Goal: Task Accomplishment & Management: Manage account settings

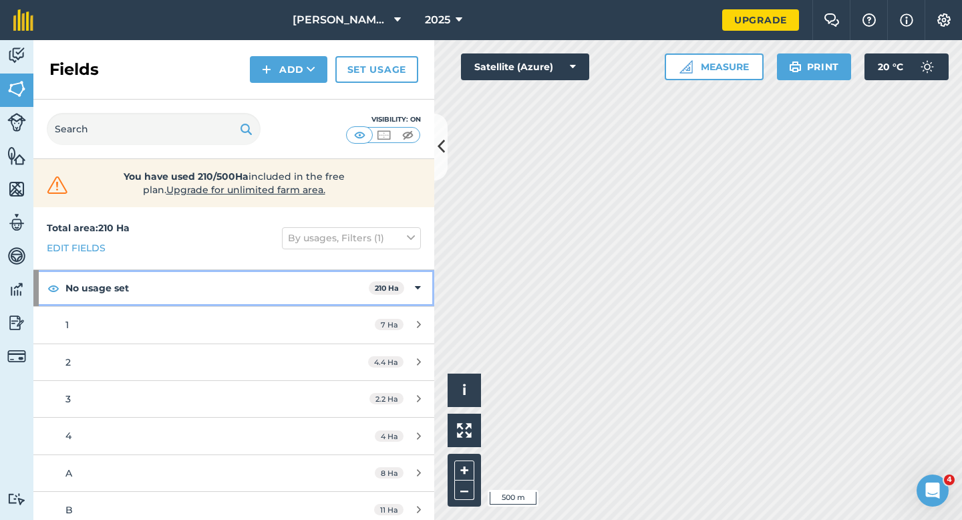
click at [420, 285] on icon at bounding box center [418, 288] width 6 height 15
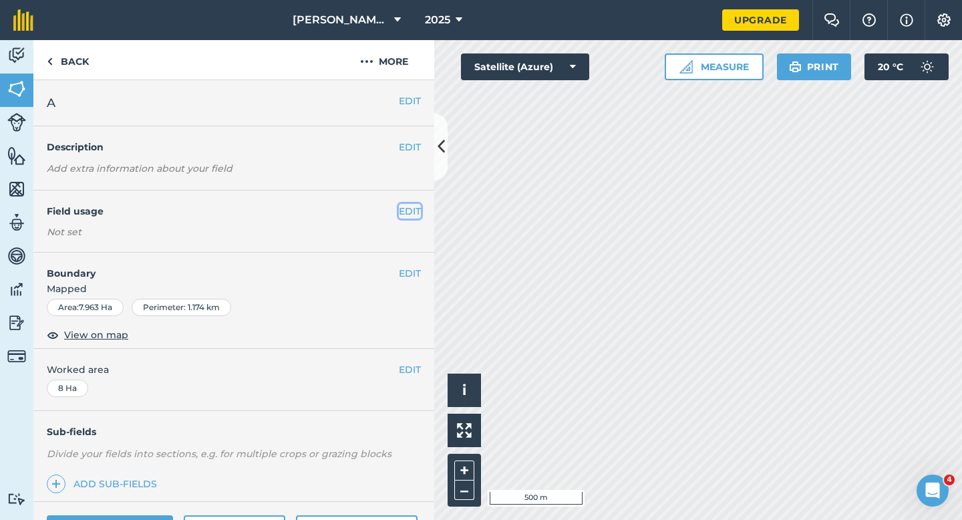
click at [404, 208] on button "EDIT" at bounding box center [410, 211] width 22 height 15
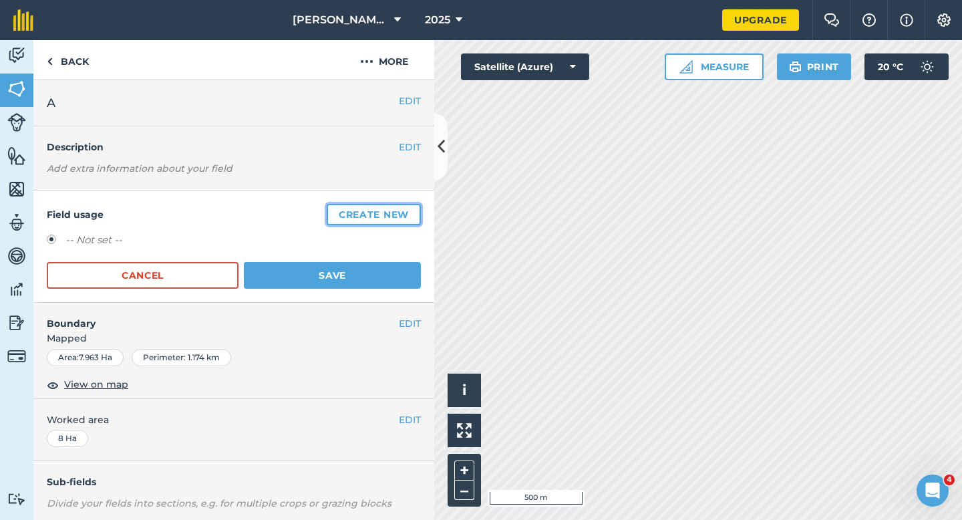
click at [404, 208] on button "Create new" at bounding box center [374, 214] width 94 height 21
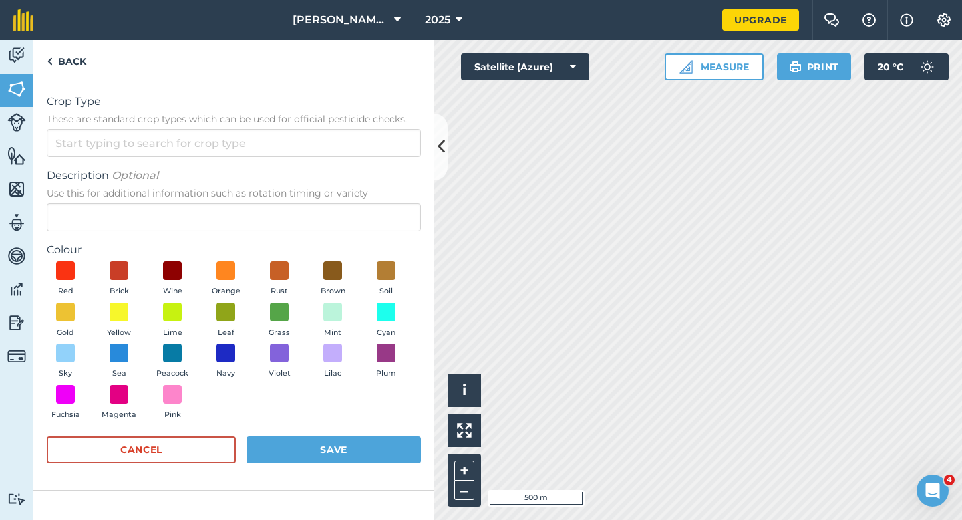
click at [392, 160] on form "Crop Type These are standard crop types which can be used for official pesticid…" at bounding box center [234, 285] width 374 height 383
click at [392, 142] on input "Crop Type These are standard crop types which can be used for official pesticid…" at bounding box center [234, 143] width 374 height 28
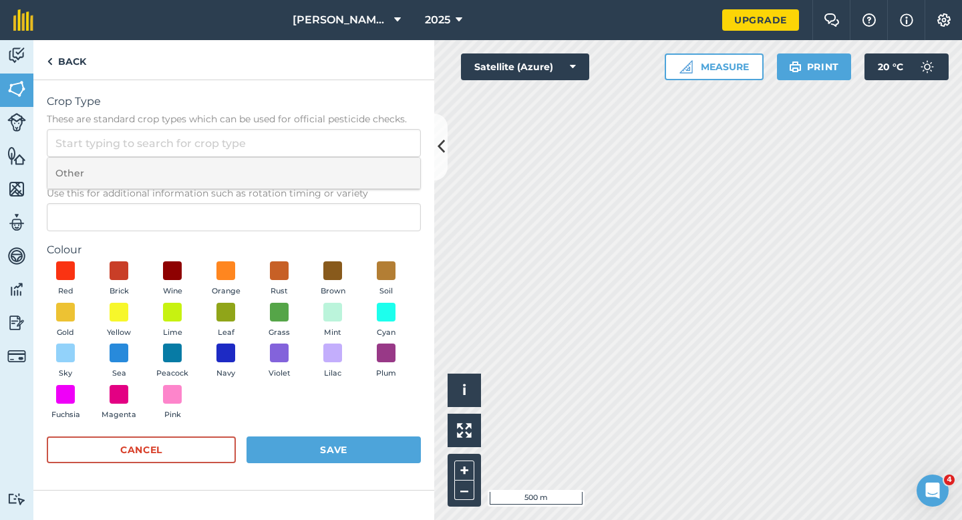
click at [392, 164] on li "Other" at bounding box center [233, 173] width 373 height 31
type input "Other"
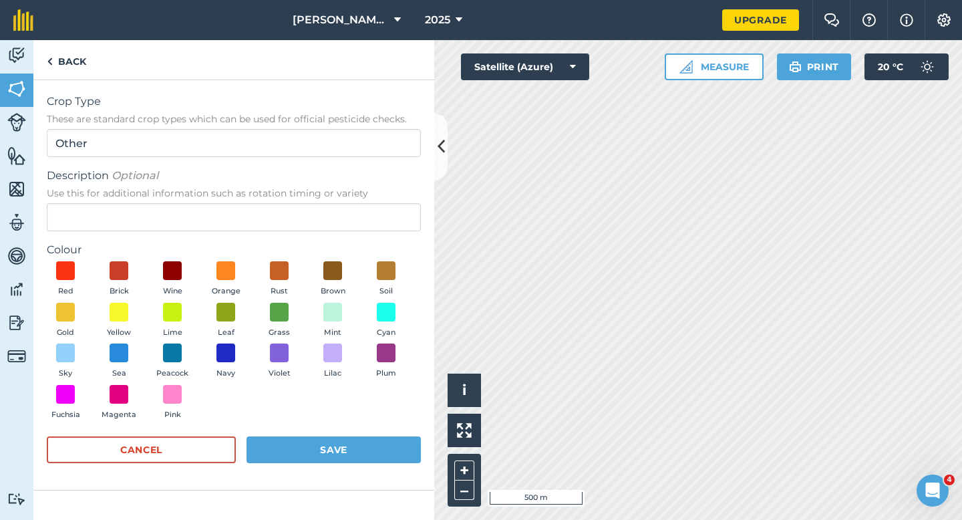
click at [392, 200] on div "Description Optional Use this for additional information such as rotation timin…" at bounding box center [234, 199] width 374 height 63
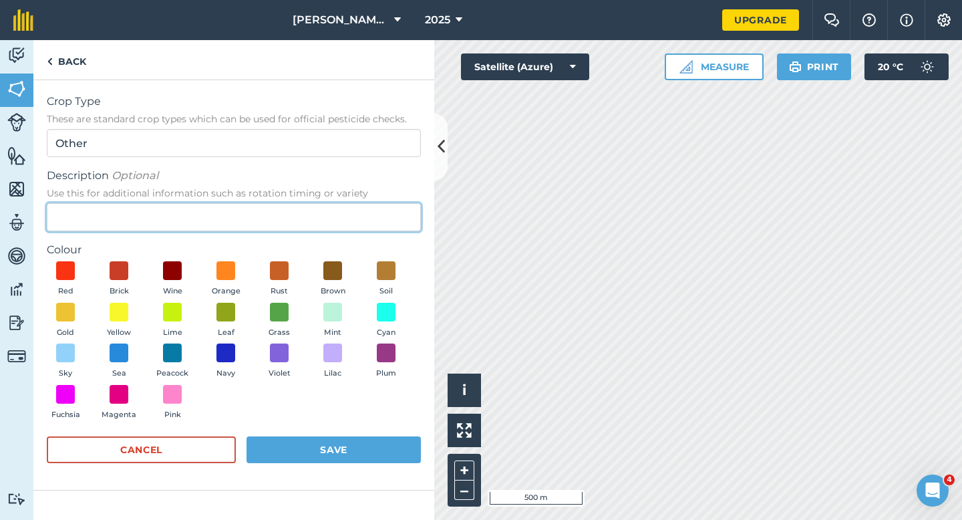
click at [390, 204] on input "Description Optional Use this for additional information such as rotation timin…" at bounding box center [234, 217] width 374 height 28
type input "Chard Seed"
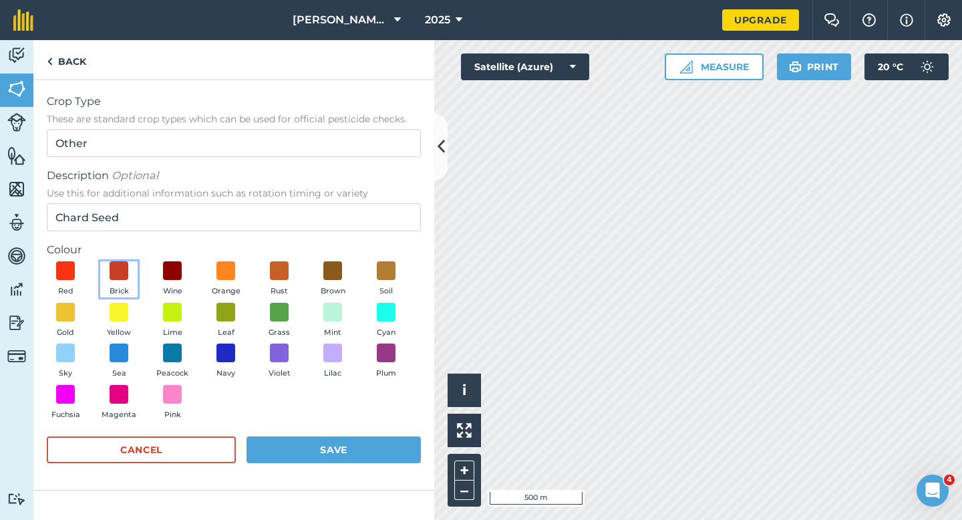
click at [134, 267] on button "Brick" at bounding box center [118, 279] width 37 height 36
click at [366, 461] on button "Save" at bounding box center [334, 449] width 174 height 27
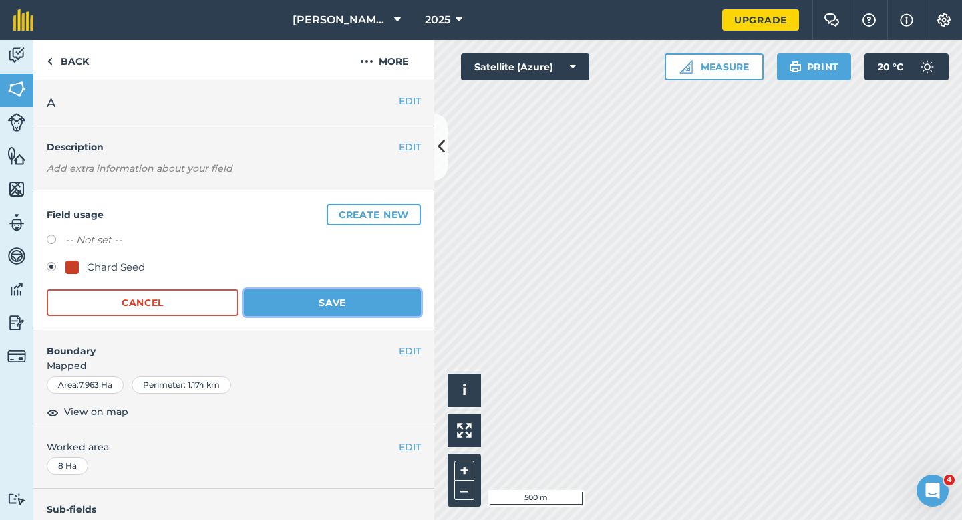
click at [335, 313] on button "Save" at bounding box center [332, 302] width 177 height 27
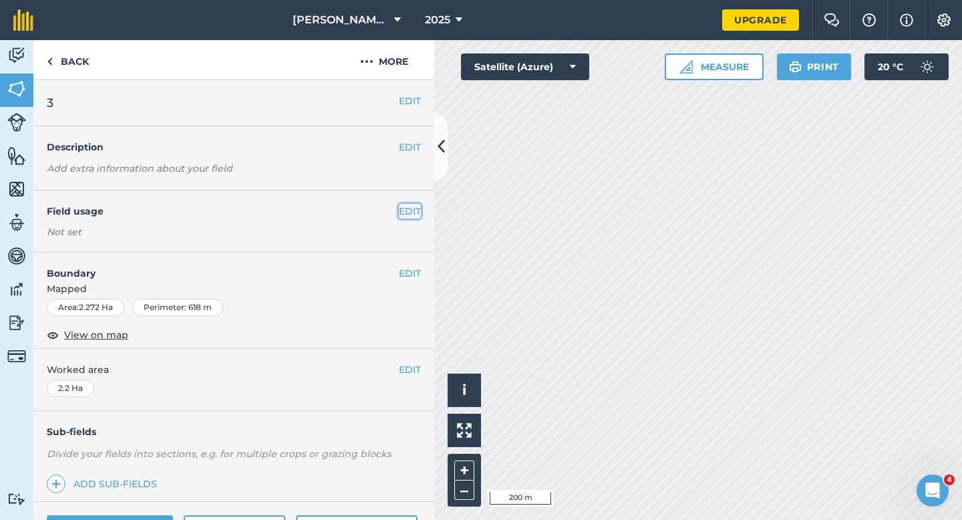
click at [410, 208] on button "EDIT" at bounding box center [410, 211] width 22 height 15
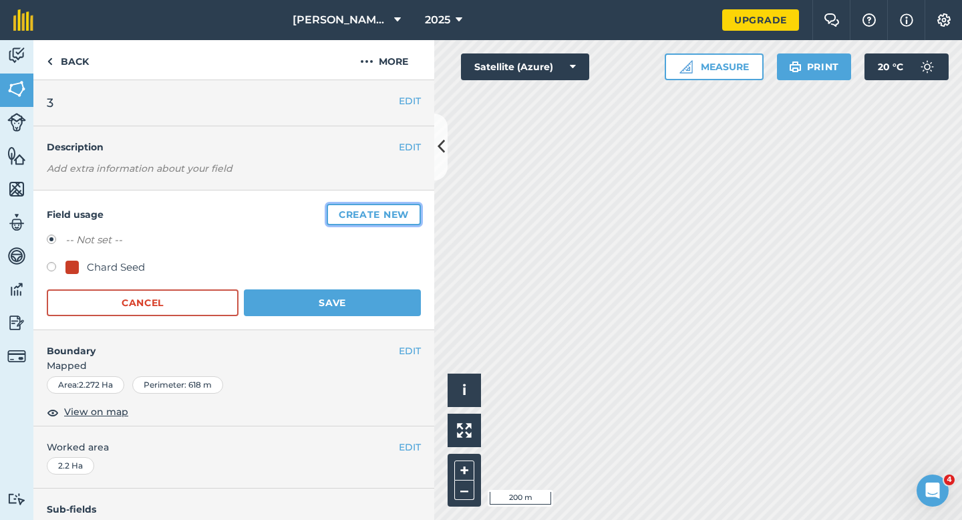
click at [390, 214] on button "Create new" at bounding box center [374, 214] width 94 height 21
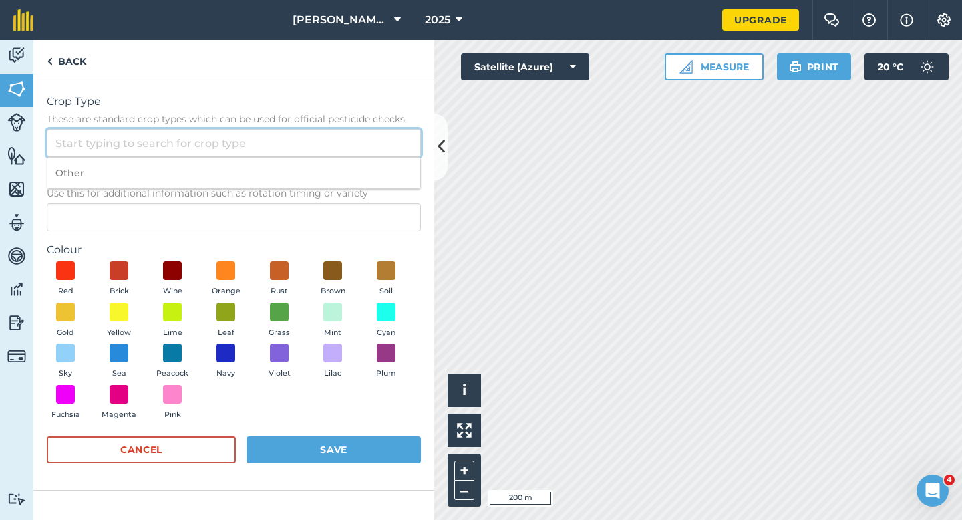
click at [365, 156] on input "Crop Type These are standard crop types which can be used for official pesticid…" at bounding box center [234, 143] width 374 height 28
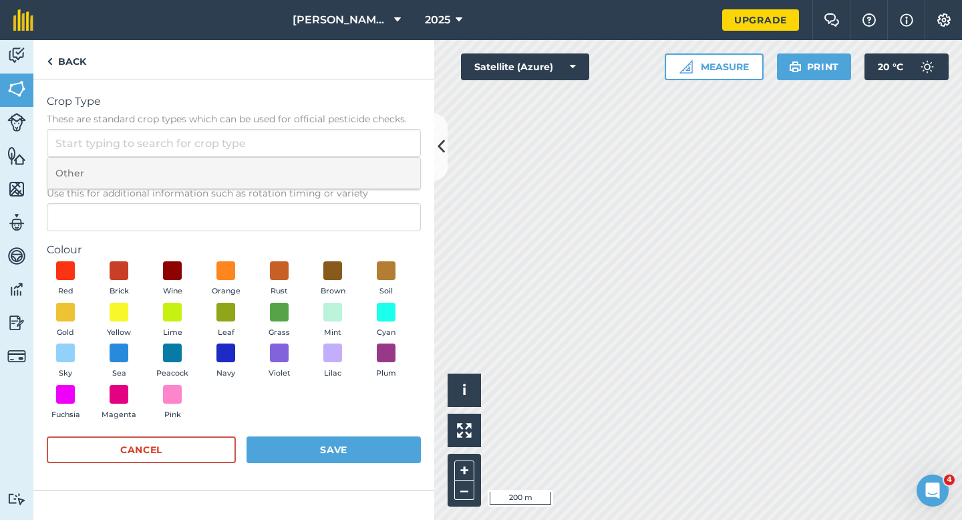
click at [365, 170] on li "Other" at bounding box center [233, 173] width 373 height 31
type input "Other"
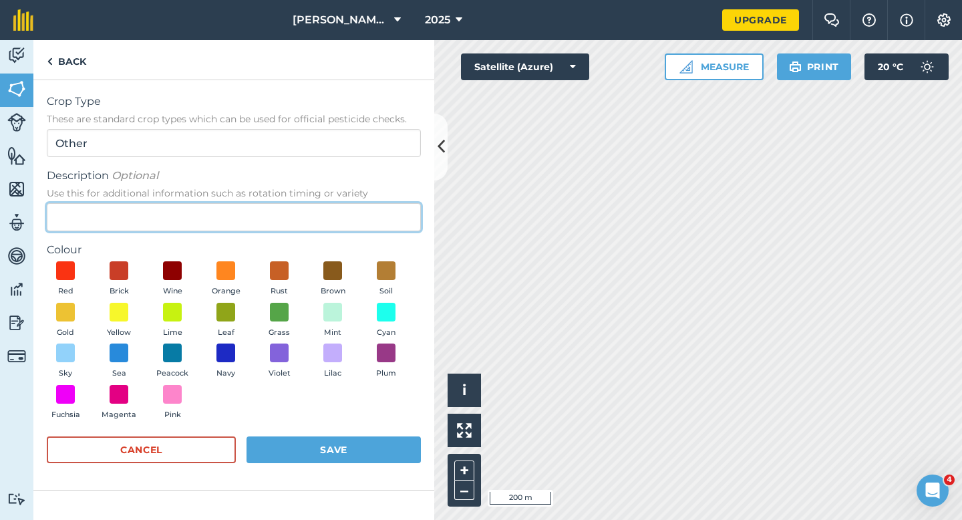
click at [362, 205] on input "Description Optional Use this for additional information such as rotation timin…" at bounding box center [234, 217] width 374 height 28
type input "Lucerne"
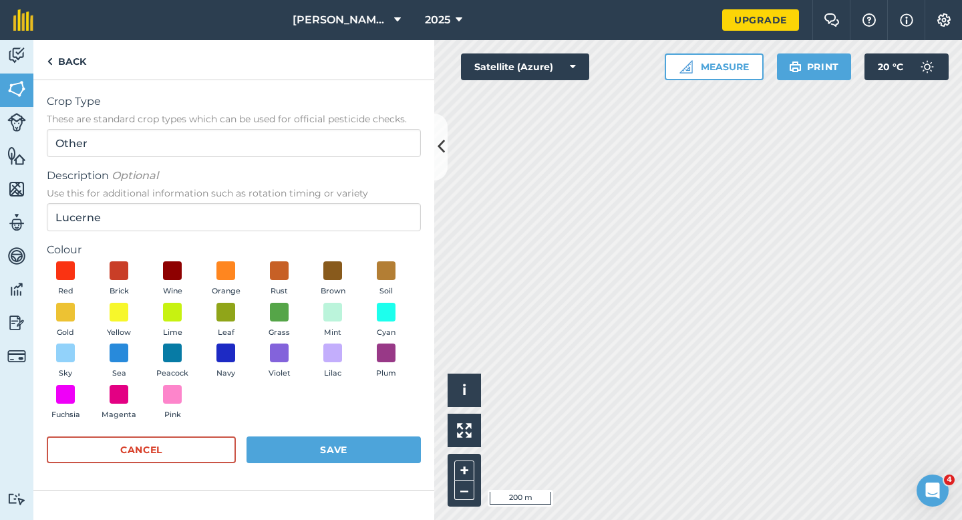
click at [297, 300] on div "Red Brick Wine Orange Rust Brown Soil Gold Yellow Lime Leaf Grass Mint Cyan Sky…" at bounding box center [234, 343] width 374 height 164
click at [282, 320] on span at bounding box center [279, 311] width 21 height 21
click at [316, 439] on button "Save" at bounding box center [334, 449] width 174 height 27
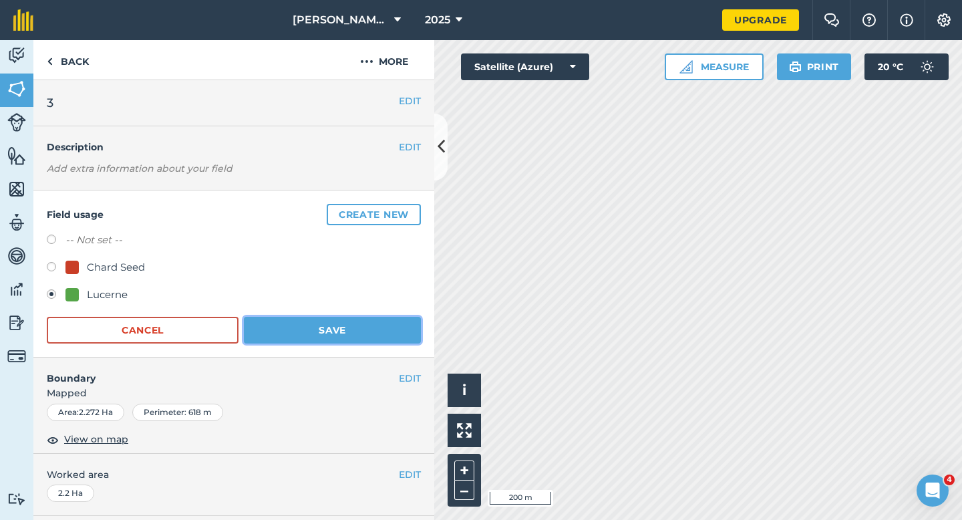
click at [369, 319] on button "Save" at bounding box center [332, 330] width 177 height 27
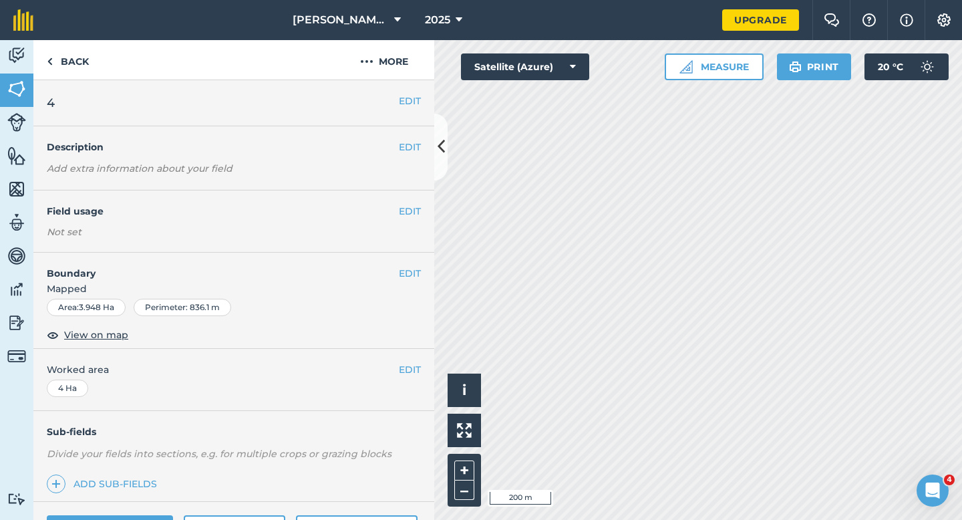
click at [412, 202] on div "EDIT Field usage Not set" at bounding box center [233, 221] width 401 height 62
click at [414, 216] on button "EDIT" at bounding box center [410, 211] width 22 height 15
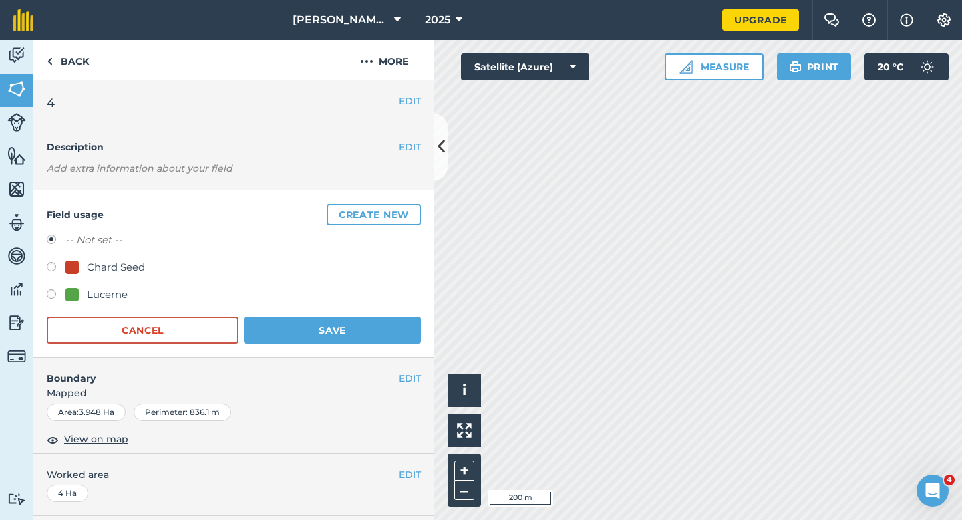
click at [90, 299] on div "Lucerne" at bounding box center [107, 295] width 41 height 16
radio input "true"
radio input "false"
click at [301, 342] on button "Save" at bounding box center [332, 330] width 177 height 27
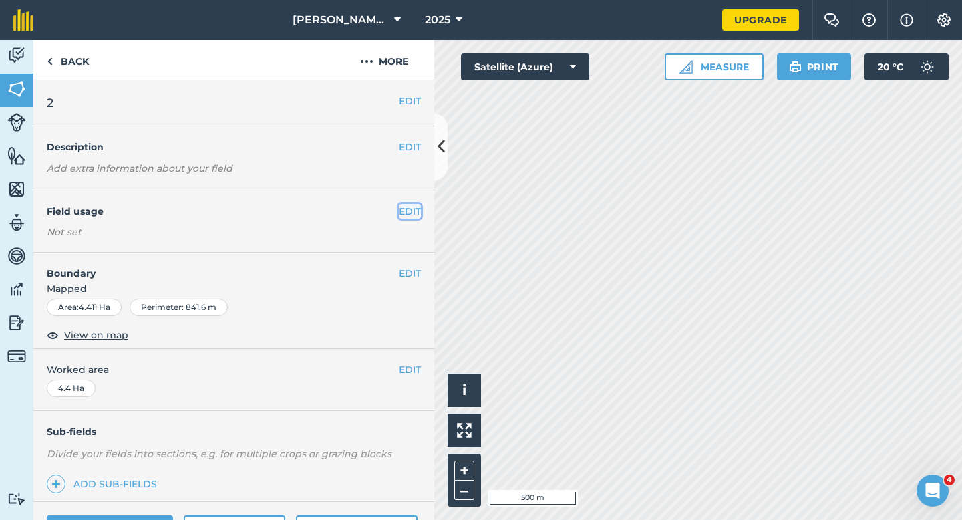
click at [418, 209] on button "EDIT" at bounding box center [410, 211] width 22 height 15
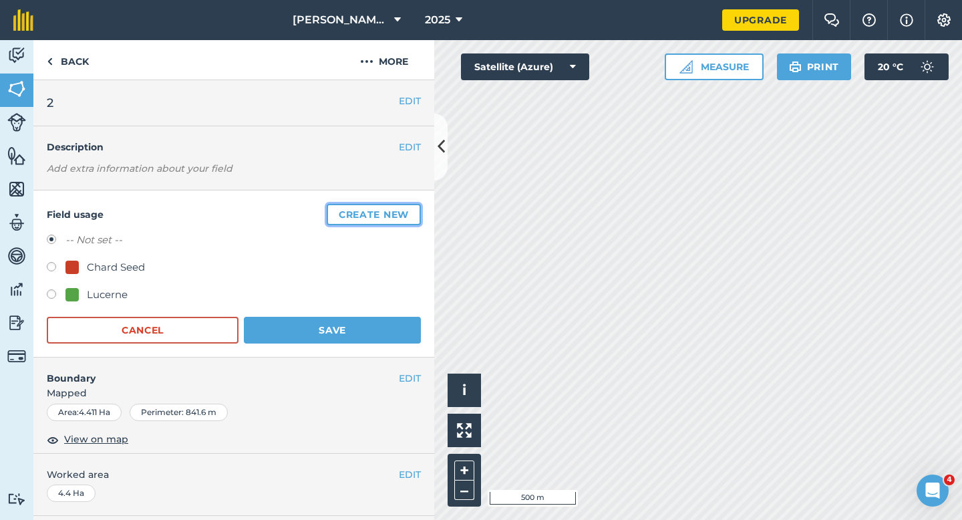
click at [418, 209] on button "Create new" at bounding box center [374, 214] width 94 height 21
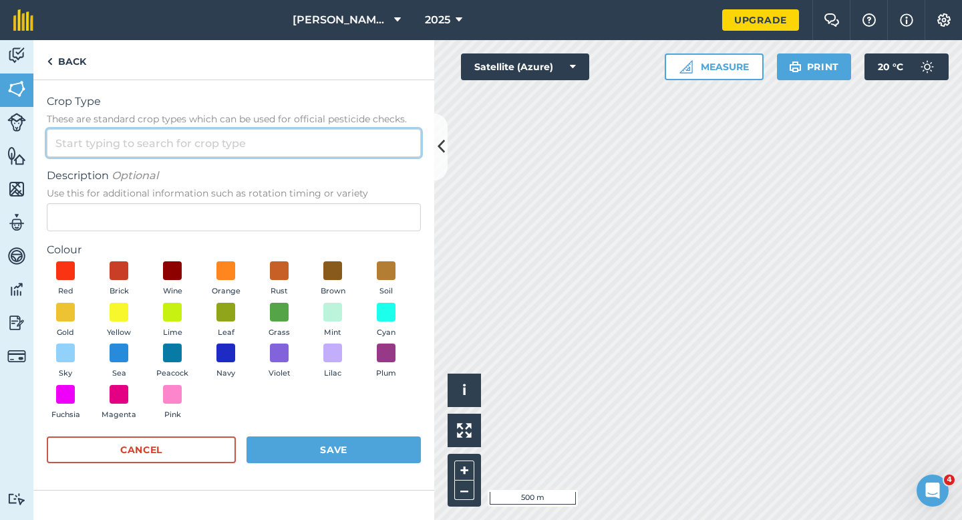
click at [390, 137] on input "Crop Type These are standard crop types which can be used for official pesticid…" at bounding box center [234, 143] width 374 height 28
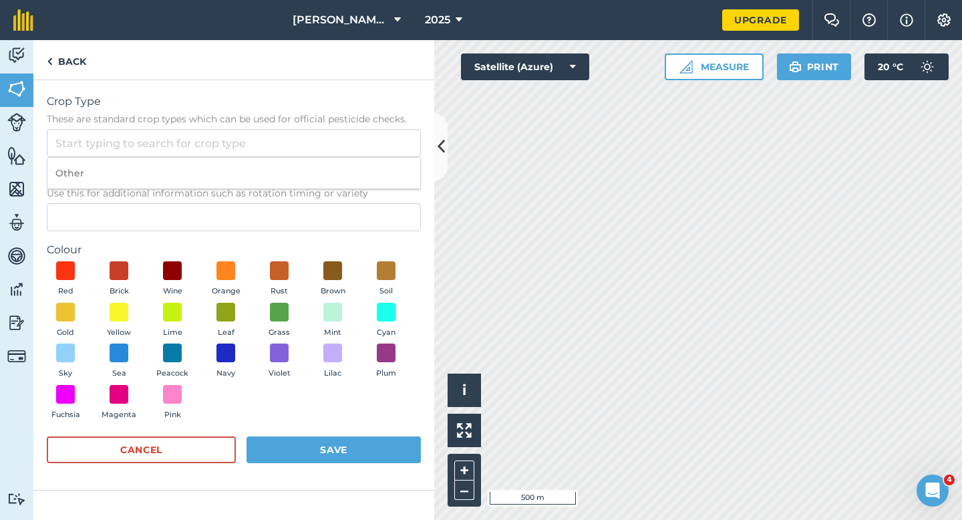
click at [390, 161] on li "Other" at bounding box center [233, 173] width 373 height 31
type input "Other"
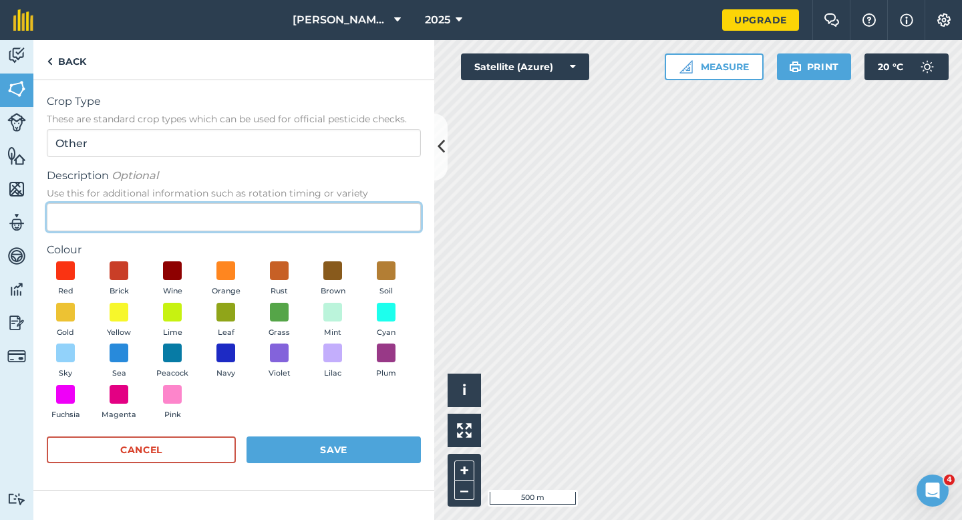
click at [390, 205] on input "Description Optional Use this for additional information such as rotation timin…" at bounding box center [234, 217] width 374 height 28
type input "Grass"
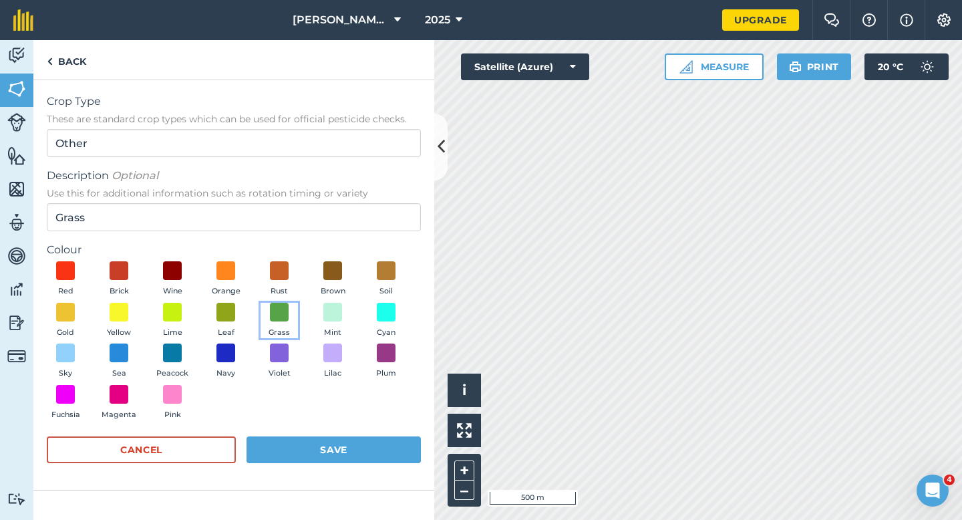
click at [269, 313] on button "Grass" at bounding box center [279, 321] width 37 height 36
click at [298, 440] on button "Save" at bounding box center [334, 449] width 174 height 27
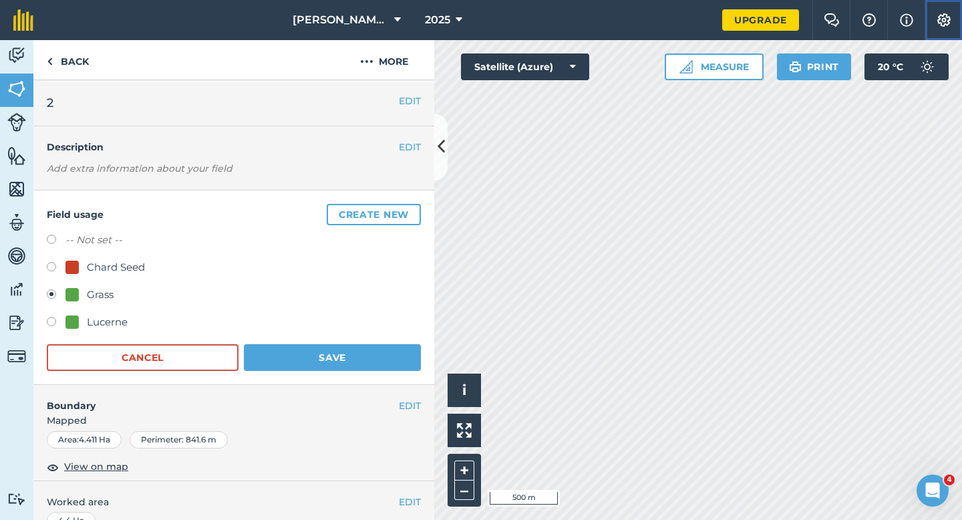
click at [954, 19] on button "Settings" at bounding box center [943, 20] width 37 height 40
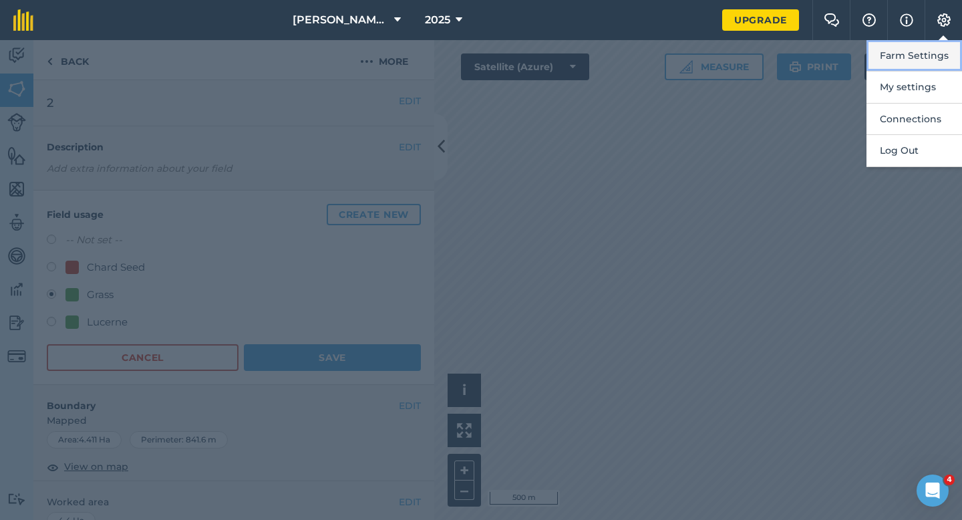
click at [953, 57] on button "Farm Settings" at bounding box center [915, 55] width 96 height 31
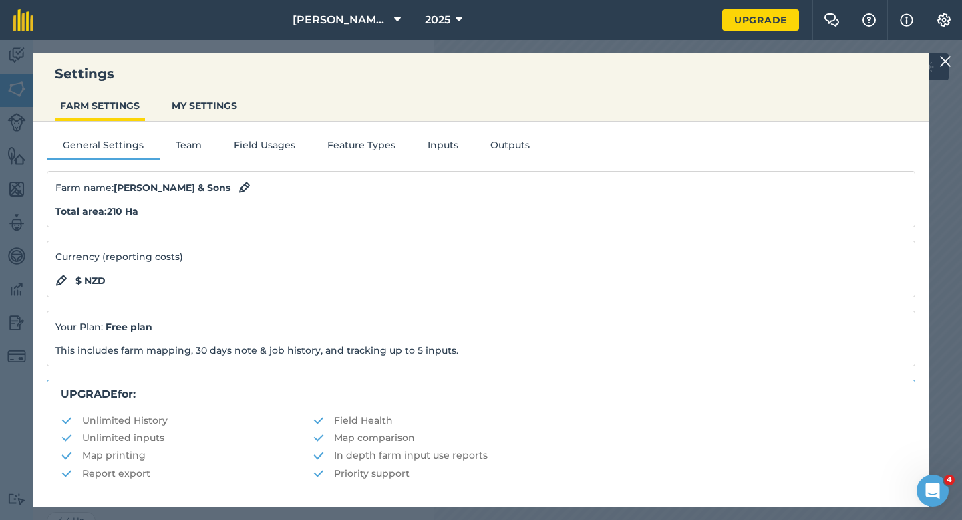
scroll to position [257, 0]
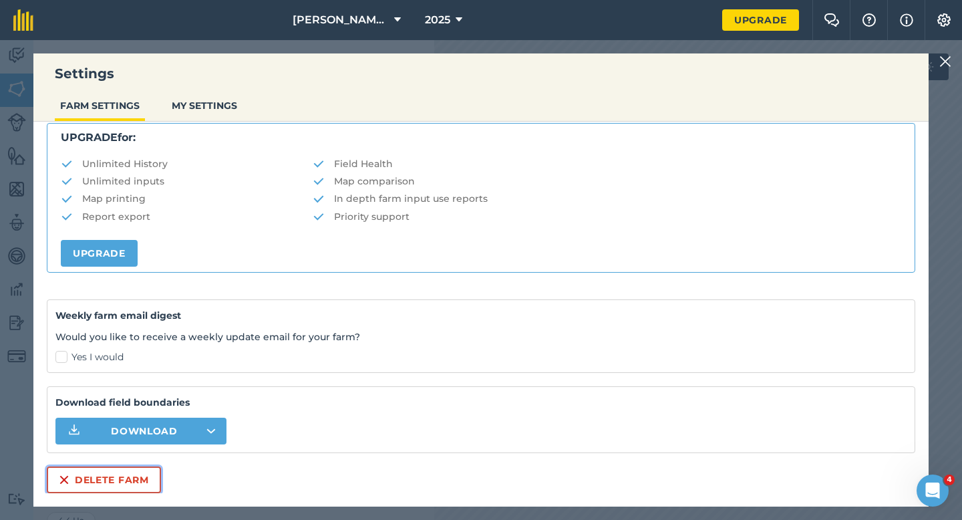
click at [94, 480] on button "Delete farm" at bounding box center [104, 479] width 114 height 27
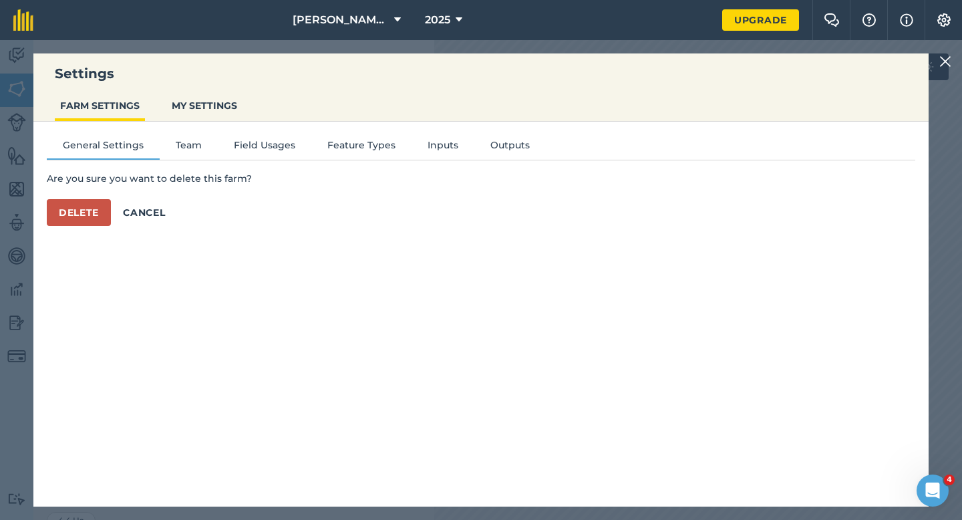
click at [92, 190] on div "Are you sure you want to delete this farm? Delete Cancel" at bounding box center [481, 198] width 869 height 55
click at [92, 203] on button "Delete" at bounding box center [79, 212] width 64 height 27
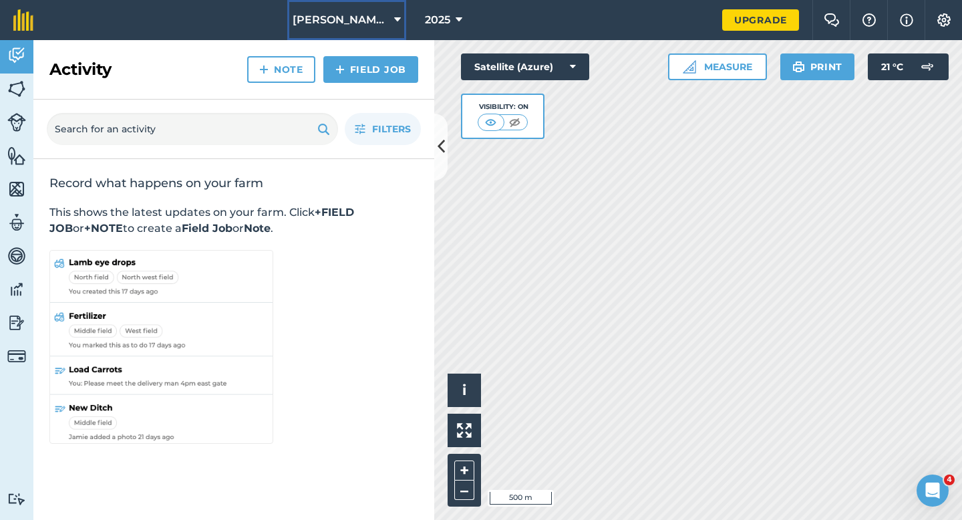
click at [381, 13] on span "[PERSON_NAME] Farming LTD" at bounding box center [341, 20] width 96 height 16
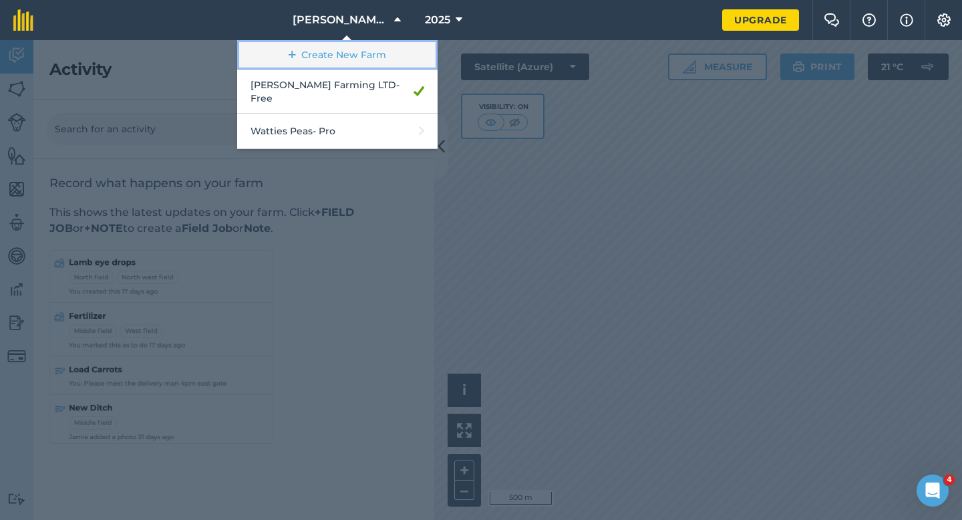
click at [343, 53] on link "Create New Farm" at bounding box center [337, 55] width 200 height 30
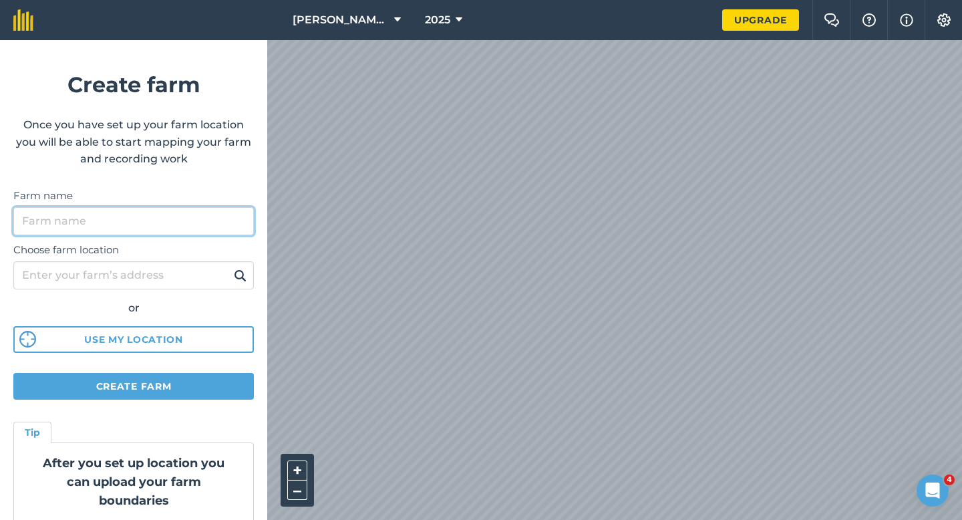
click at [224, 217] on input "Farm name" at bounding box center [133, 221] width 241 height 28
type input "[PERSON_NAME] & Sons"
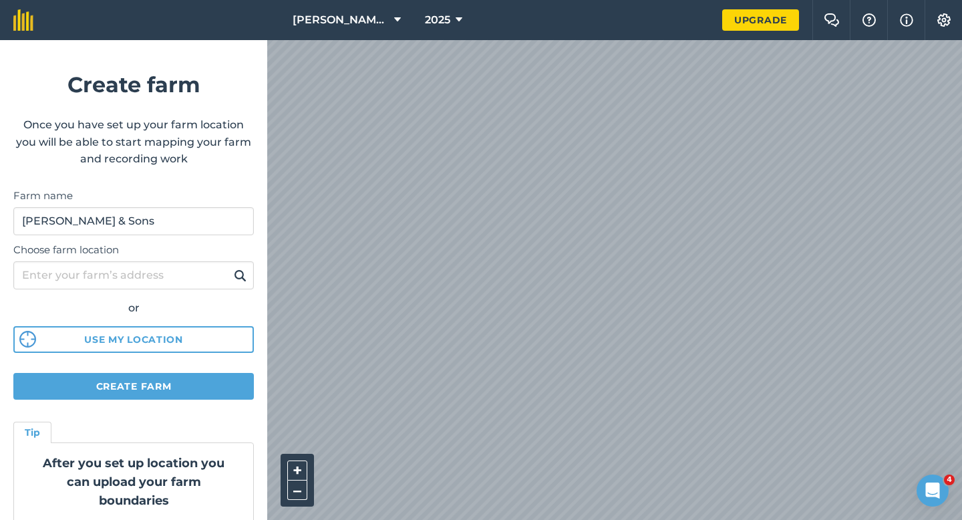
click at [645, 0] on html "[PERSON_NAME] Farming LTD 2025 Upgrade Farm Chat Help Info Settings Create farm…" at bounding box center [481, 260] width 962 height 520
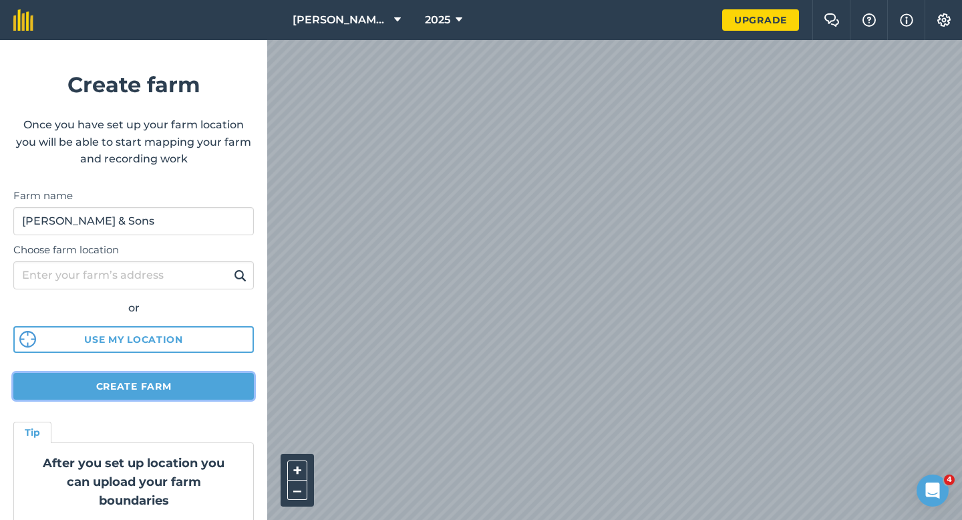
click at [96, 391] on button "Create farm" at bounding box center [133, 386] width 241 height 27
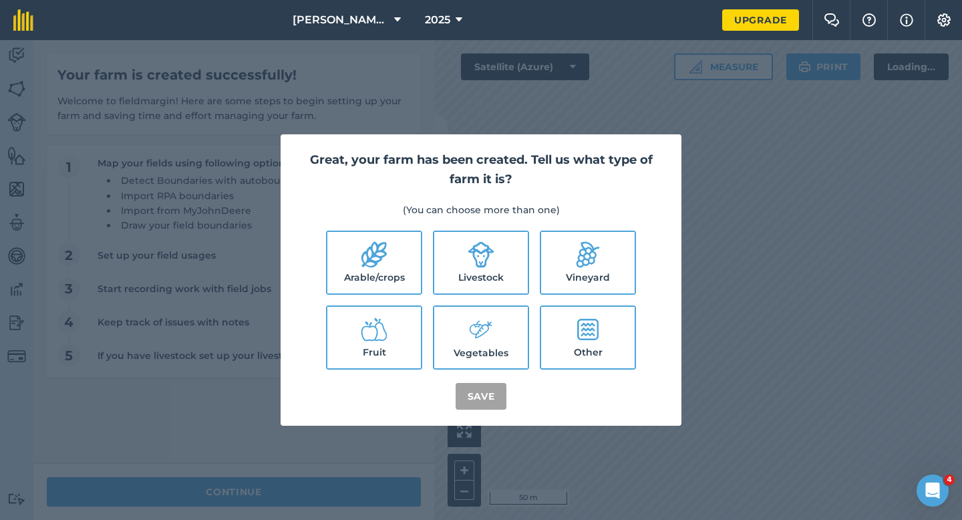
click at [374, 251] on icon at bounding box center [374, 254] width 27 height 27
checkbox input "true"
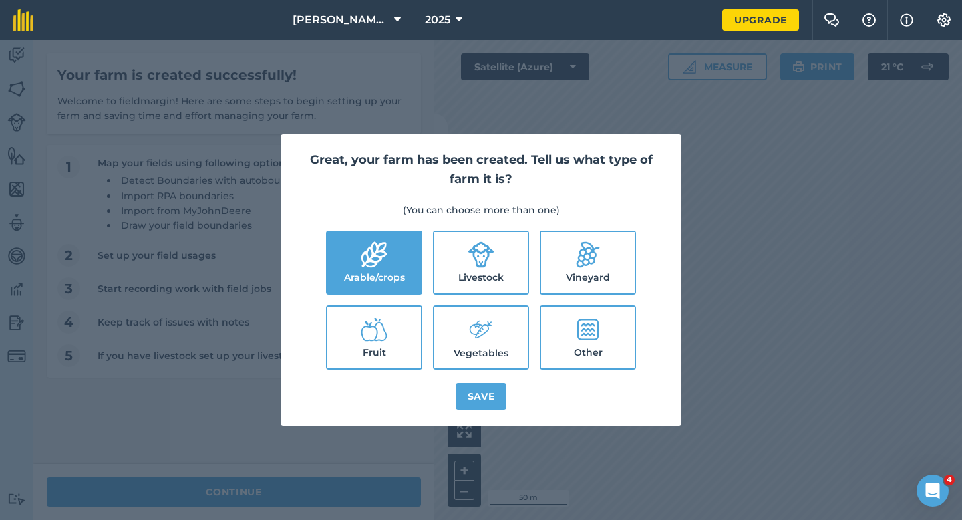
click at [501, 251] on label "Livestock" at bounding box center [481, 262] width 94 height 61
checkbox input "true"
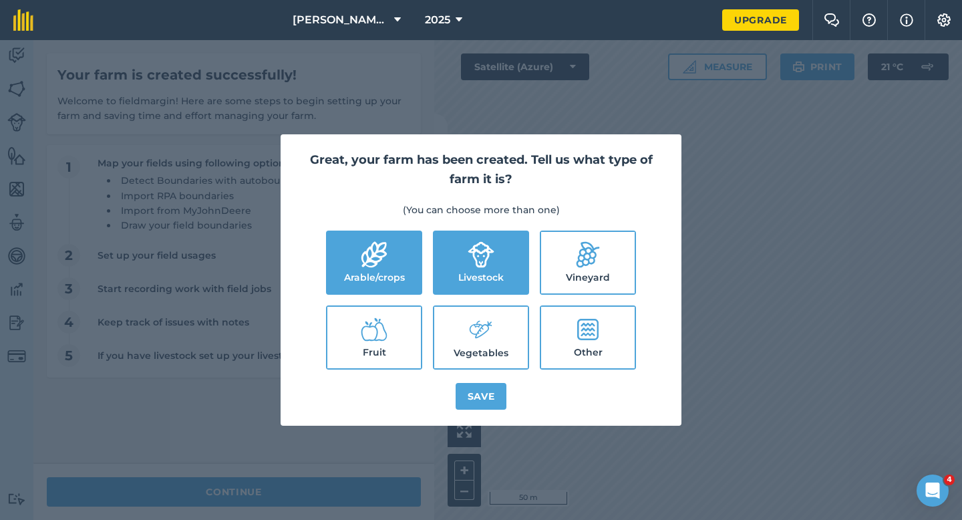
click at [493, 329] on icon at bounding box center [481, 329] width 27 height 29
checkbox input "true"
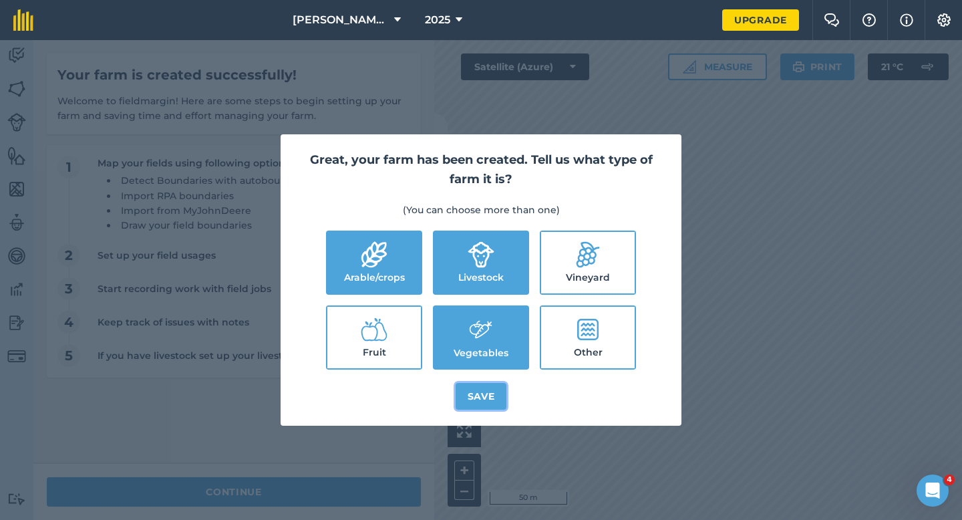
click at [493, 393] on button "Save" at bounding box center [481, 396] width 51 height 27
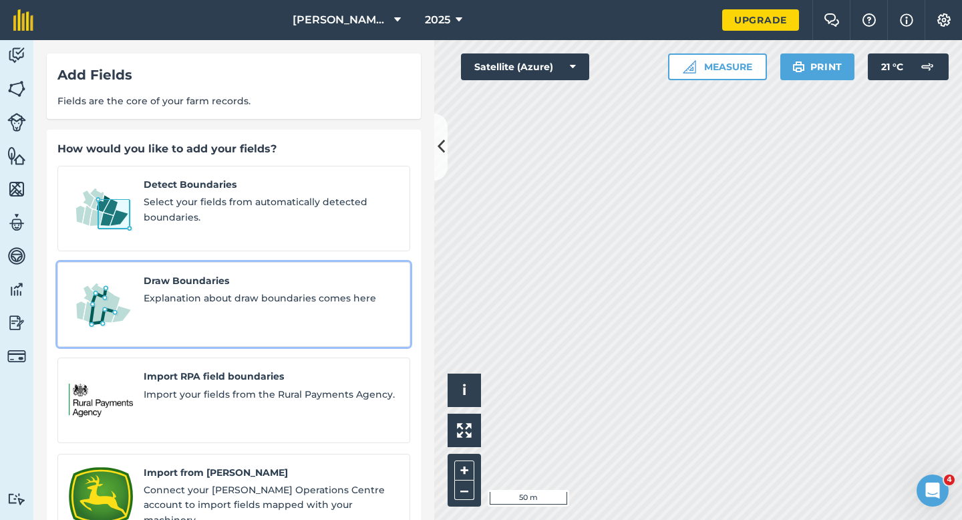
click at [244, 299] on div "Draw Boundaries Explanation about draw boundaries comes here" at bounding box center [271, 304] width 255 height 63
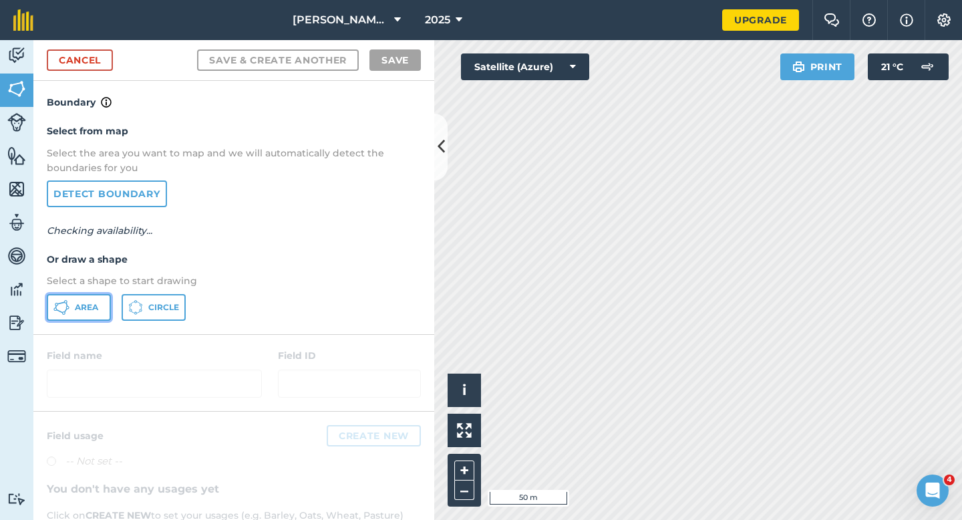
click at [82, 307] on span "Area" at bounding box center [86, 307] width 23 height 11
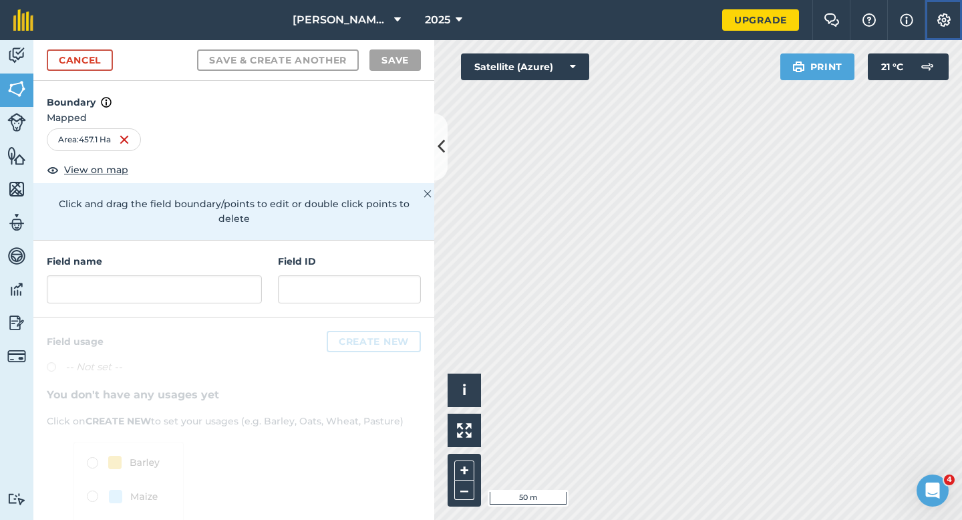
click at [953, 20] on button "Settings" at bounding box center [943, 20] width 37 height 40
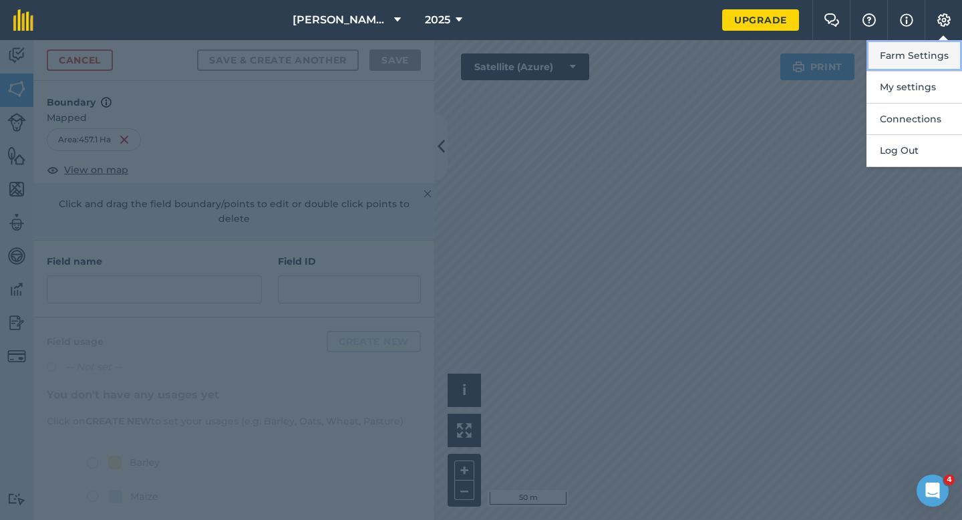
click at [952, 51] on button "Farm Settings" at bounding box center [915, 55] width 96 height 31
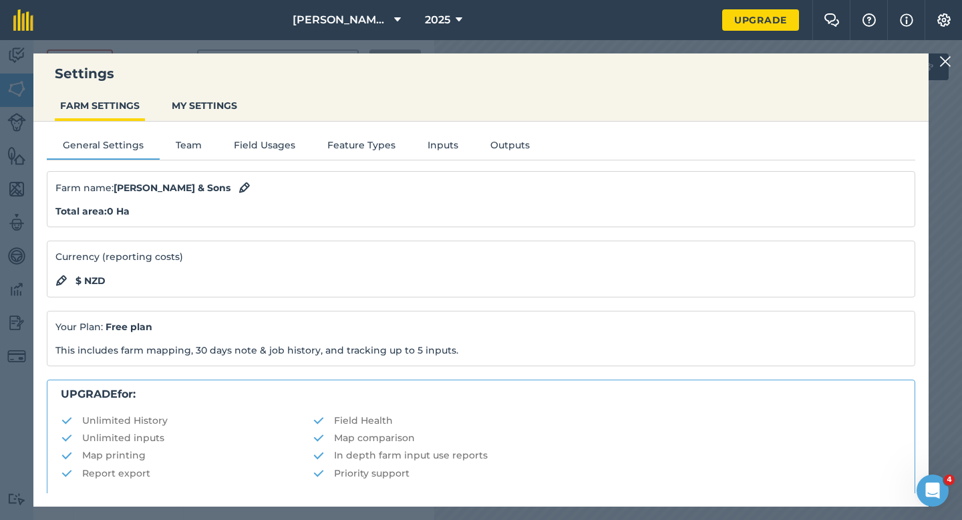
scroll to position [257, 0]
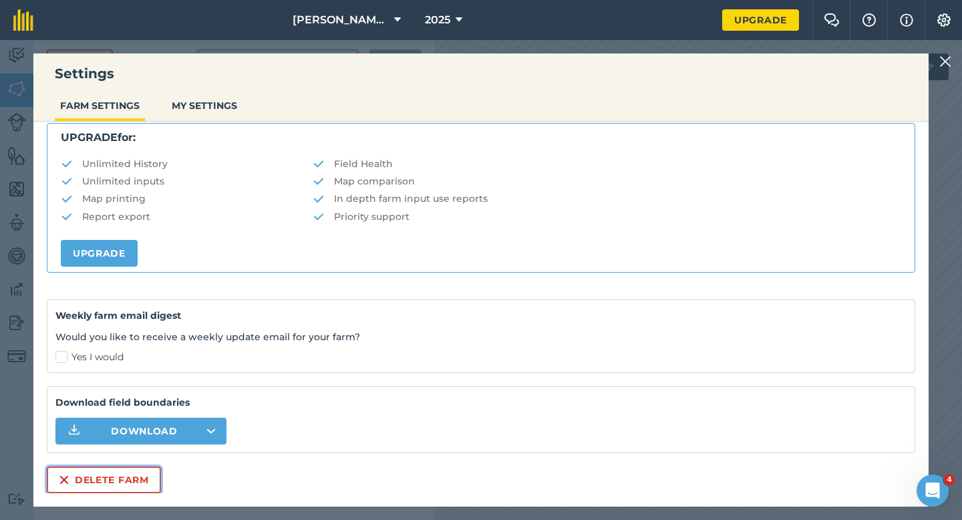
click at [148, 490] on button "Delete farm" at bounding box center [104, 479] width 114 height 27
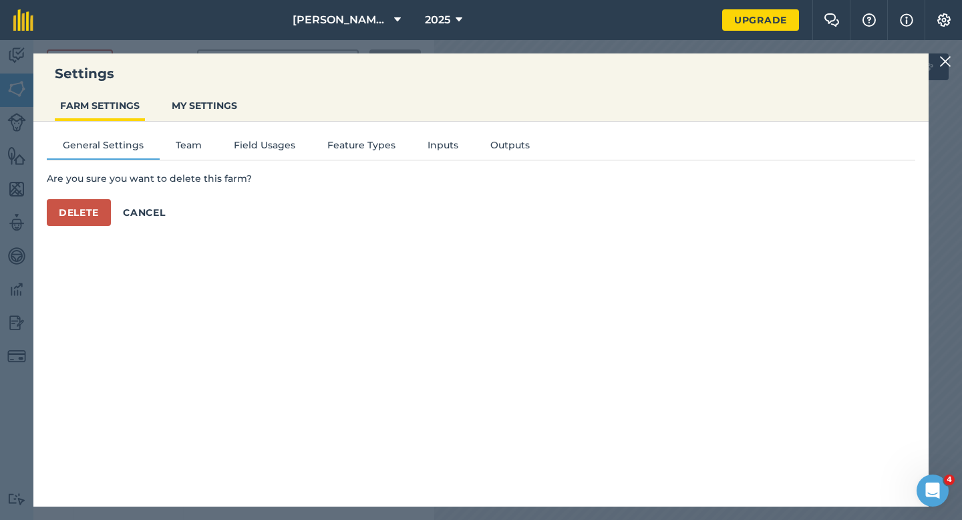
click at [942, 64] on img at bounding box center [945, 61] width 12 height 16
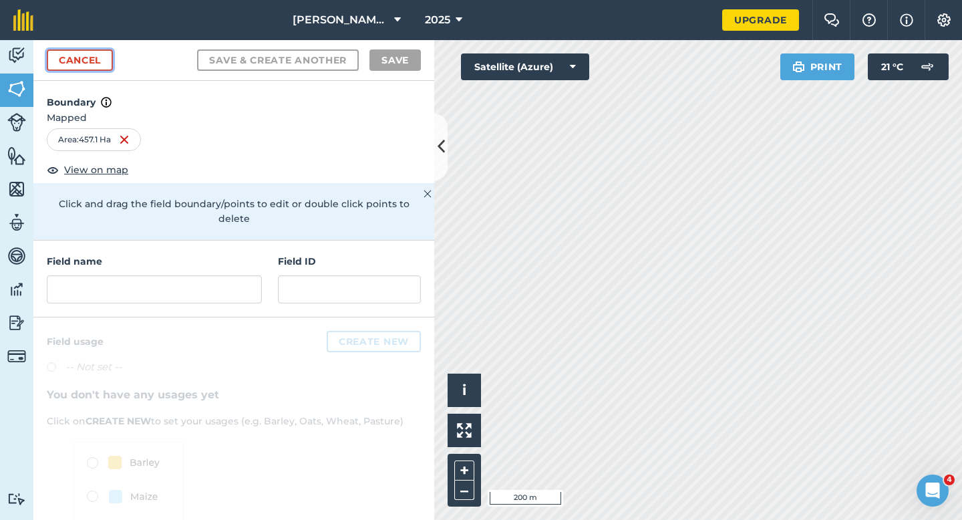
click at [71, 51] on link "Cancel" at bounding box center [80, 59] width 66 height 21
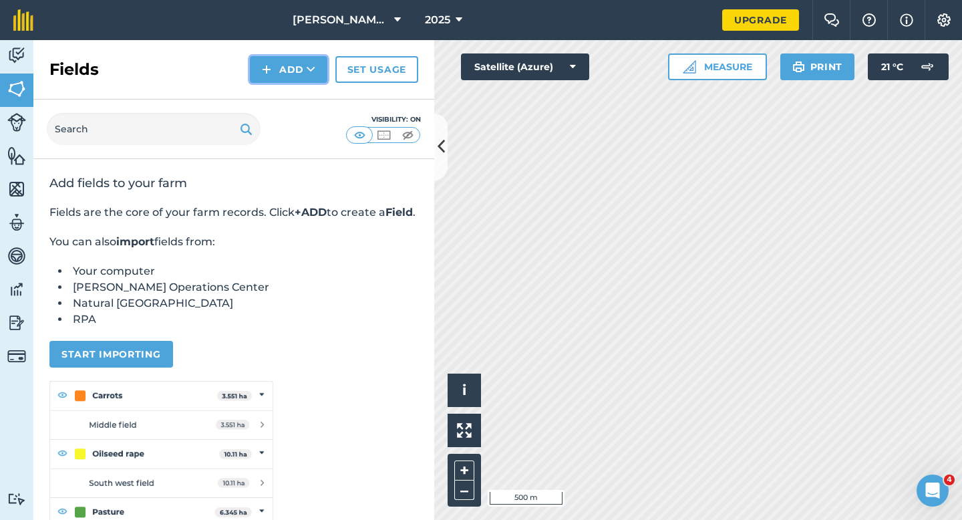
click at [264, 69] on img at bounding box center [266, 69] width 9 height 16
click at [264, 104] on link "Draw" at bounding box center [288, 99] width 73 height 29
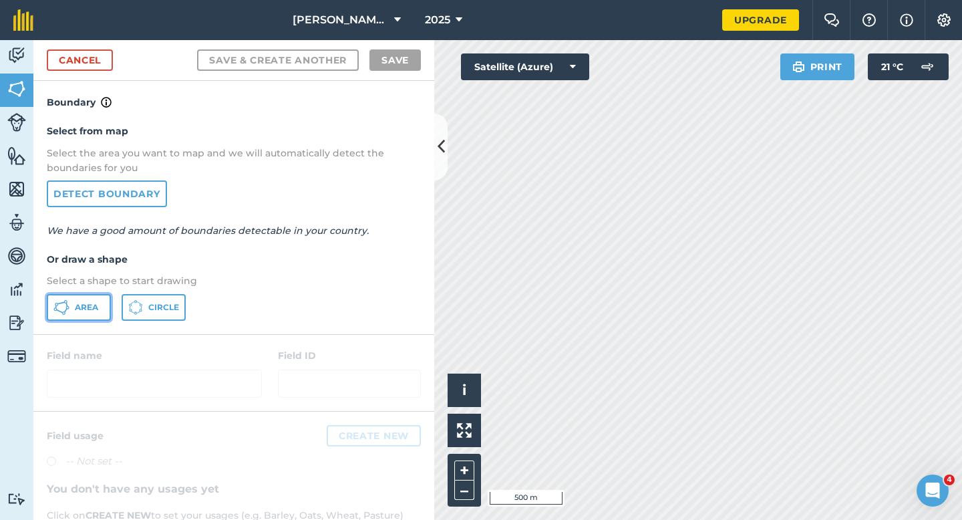
click at [64, 316] on button "Area" at bounding box center [79, 307] width 64 height 27
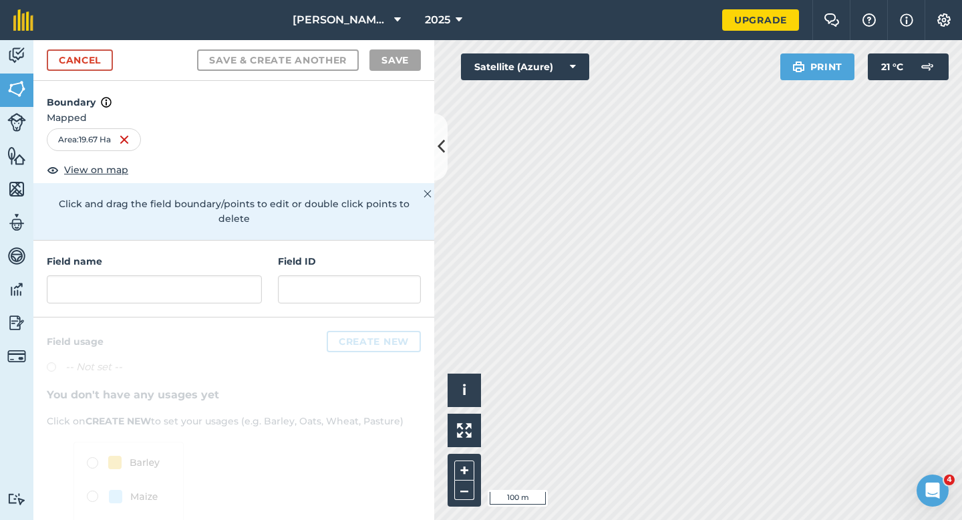
click at [137, 296] on div "Field name Field ID" at bounding box center [233, 279] width 401 height 77
click at [146, 275] on input "text" at bounding box center [154, 289] width 215 height 28
click at [87, 57] on link "Cancel" at bounding box center [80, 59] width 66 height 21
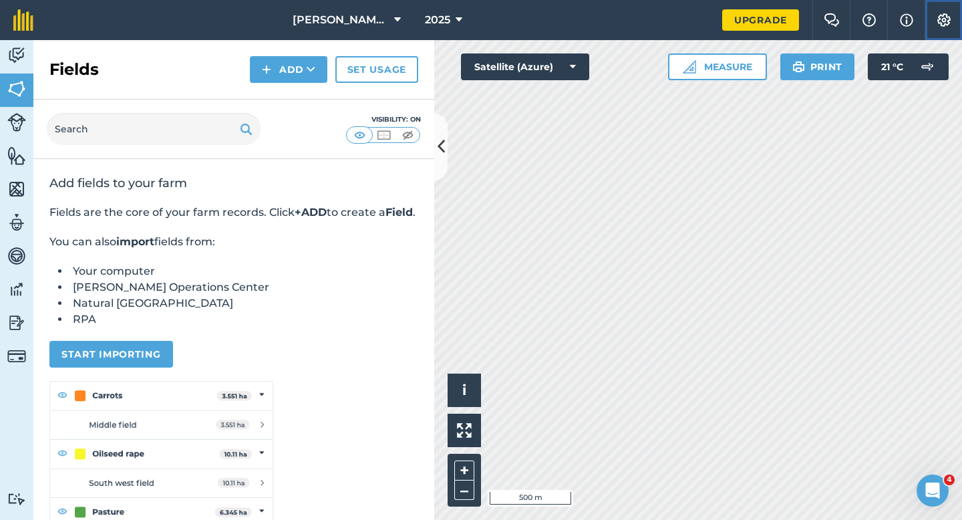
click at [959, 9] on button "Settings" at bounding box center [943, 20] width 37 height 40
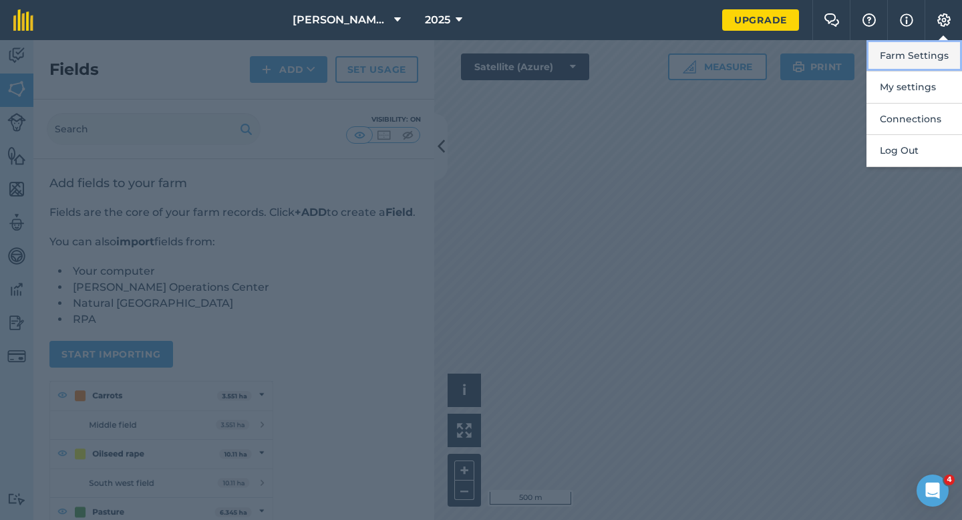
click at [949, 47] on button "Farm Settings" at bounding box center [915, 55] width 96 height 31
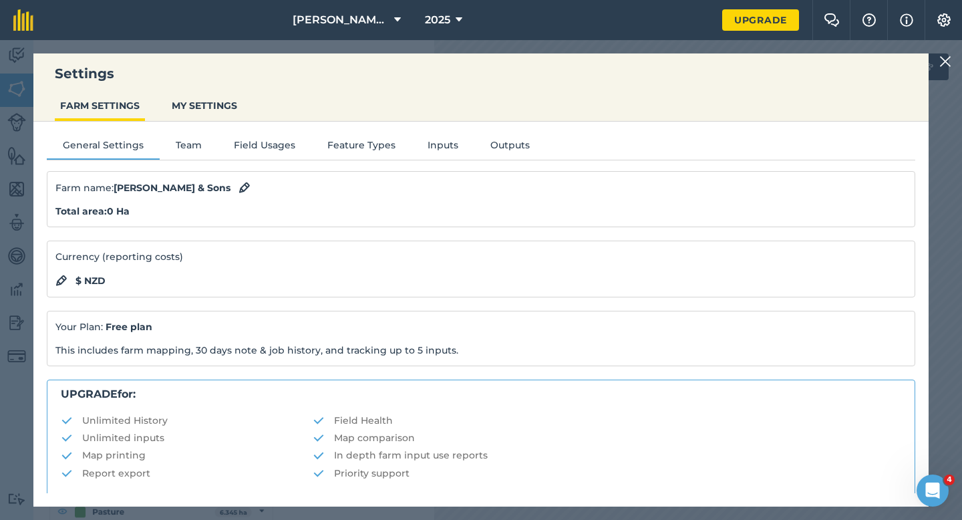
scroll to position [257, 0]
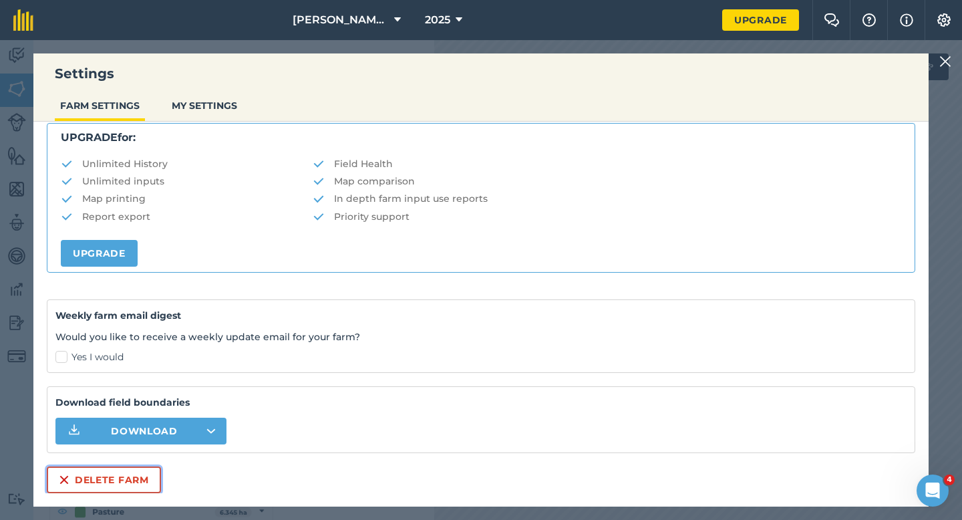
click at [105, 477] on button "Delete farm" at bounding box center [104, 479] width 114 height 27
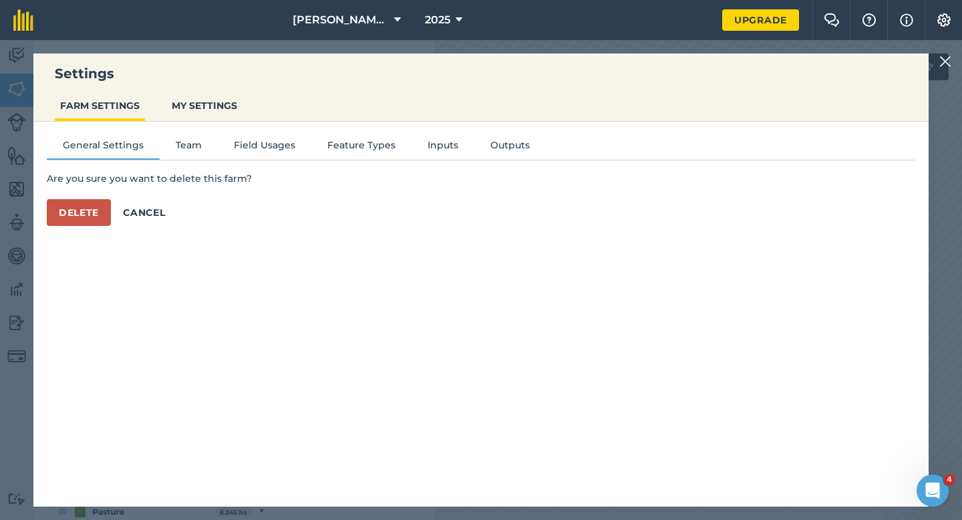
scroll to position [0, 0]
click at [100, 203] on button "Delete" at bounding box center [79, 212] width 64 height 27
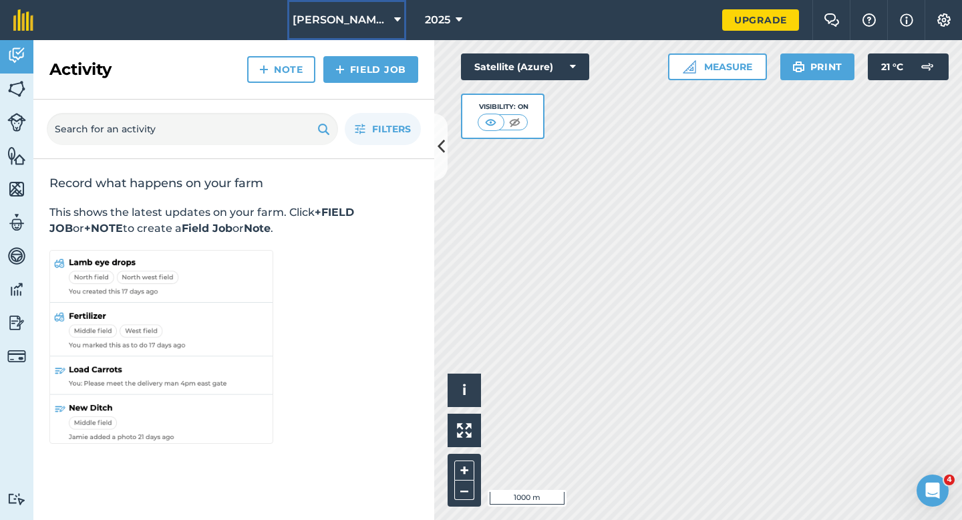
click at [318, 6] on button "[PERSON_NAME] Farming LTD" at bounding box center [346, 20] width 119 height 40
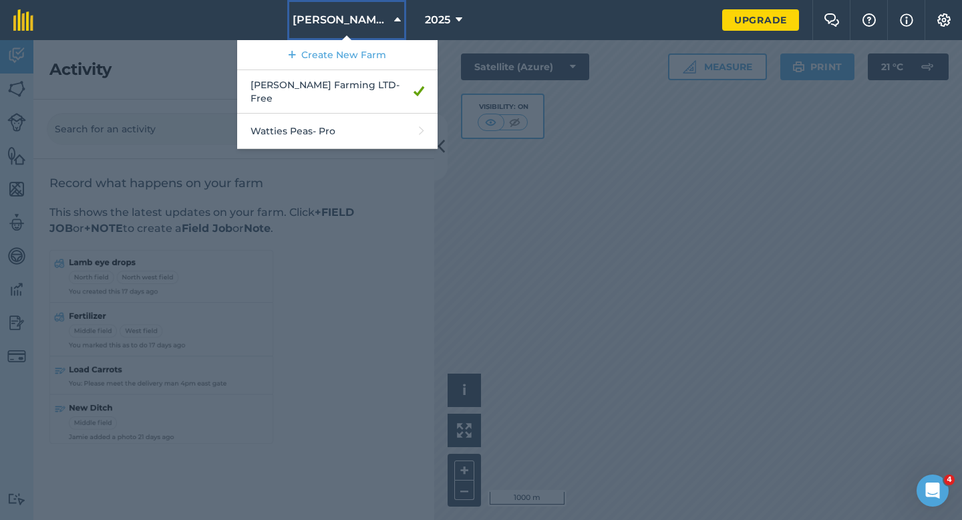
click at [318, 29] on button "[PERSON_NAME] Farming LTD" at bounding box center [346, 20] width 119 height 40
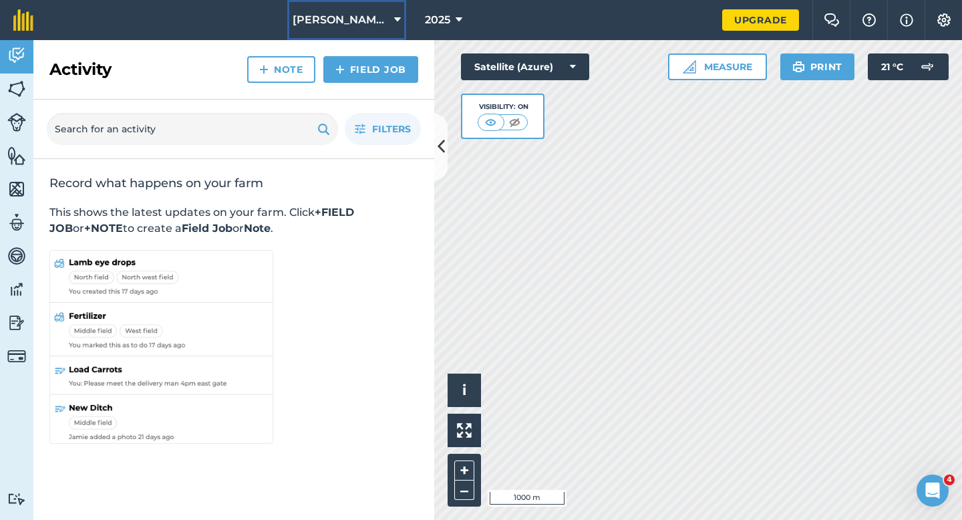
click at [318, 23] on span "[PERSON_NAME] Farming LTD" at bounding box center [341, 20] width 96 height 16
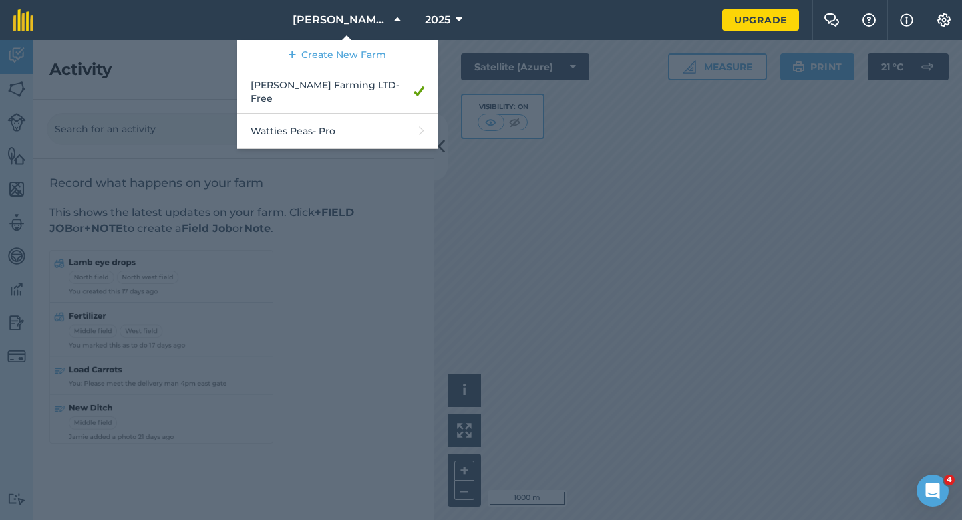
click at [318, 45] on link "Create New Farm" at bounding box center [337, 55] width 200 height 30
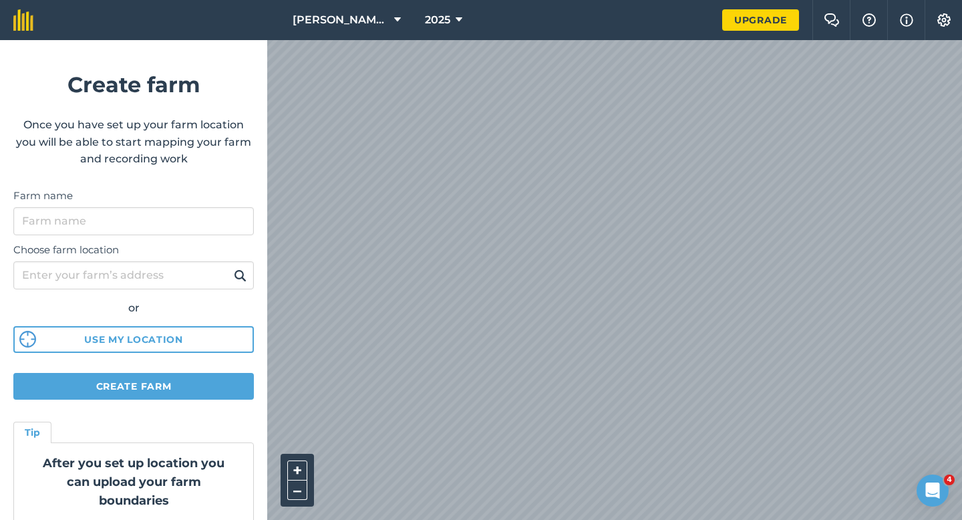
click at [166, 239] on div "Choose farm location or Use my location" at bounding box center [133, 294] width 241 height 118
click at [166, 233] on input "Farm name" at bounding box center [133, 221] width 241 height 28
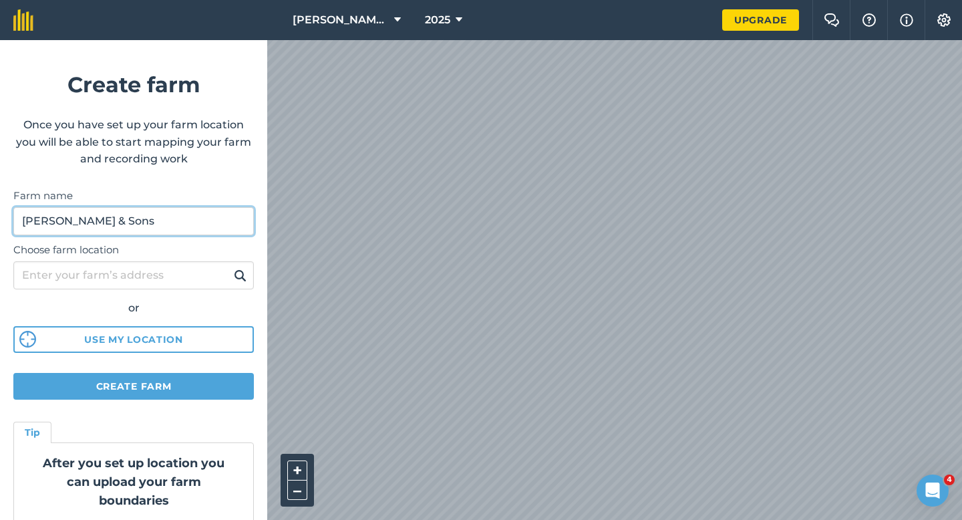
type input "[PERSON_NAME] & Sons"
